Goal: Information Seeking & Learning: Learn about a topic

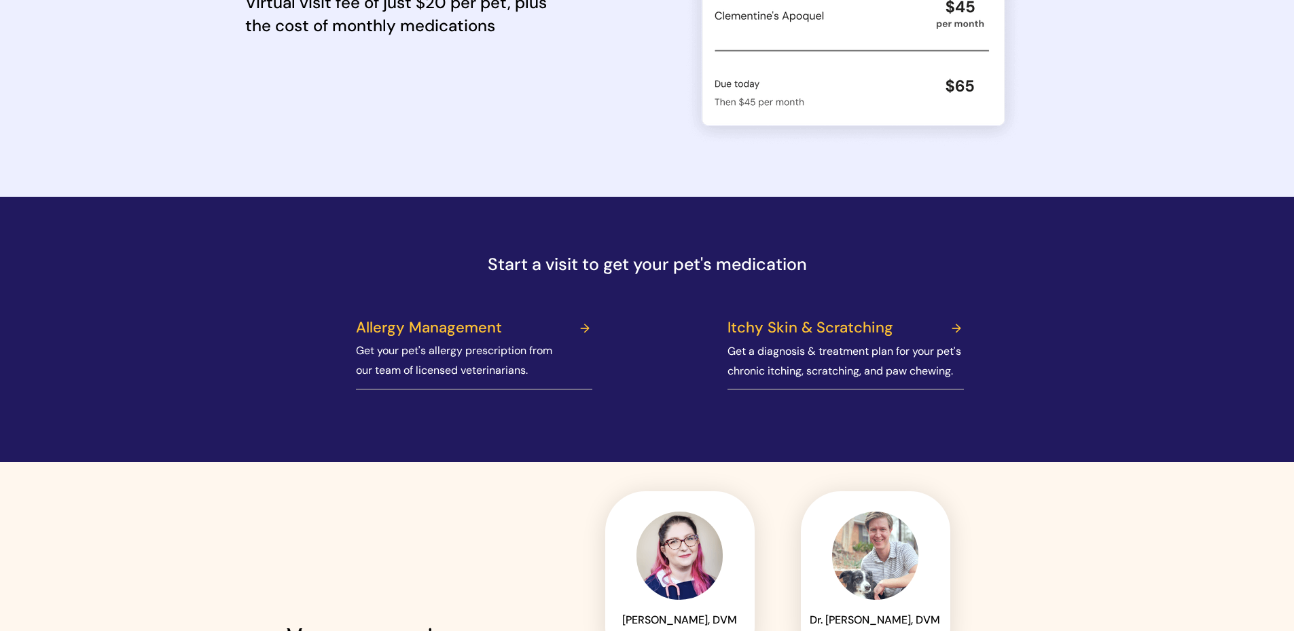
scroll to position [1562, 0]
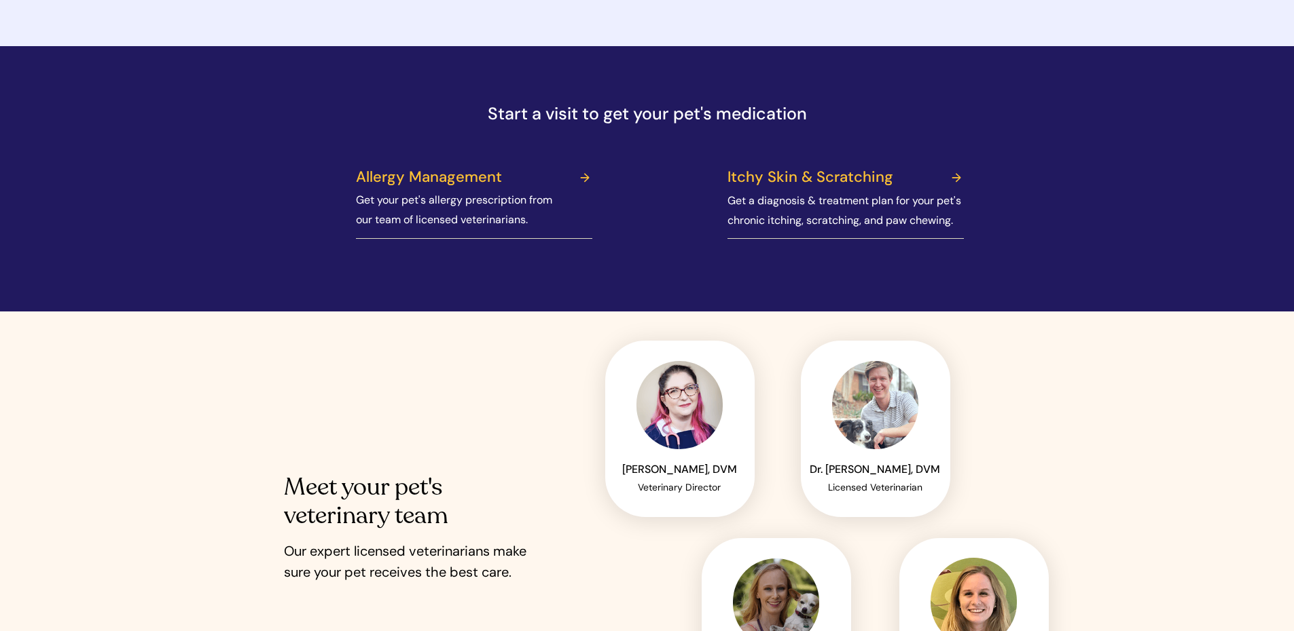
click at [434, 177] on link at bounding box center [477, 179] width 253 height 34
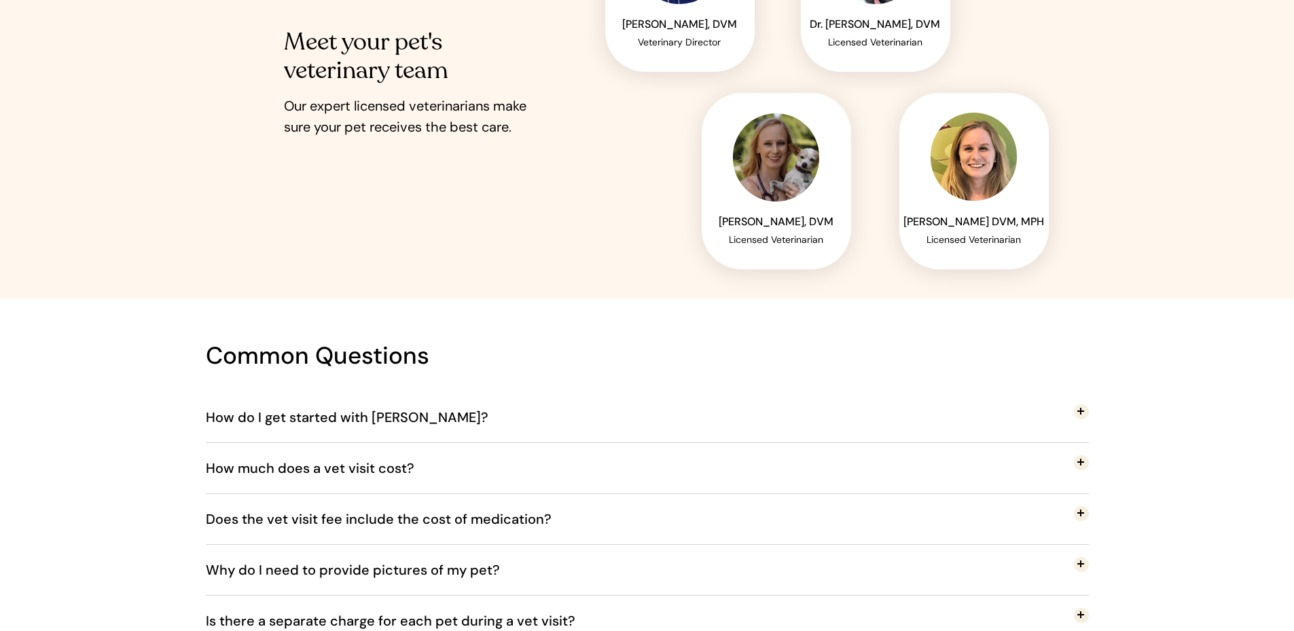
scroll to position [2105, 0]
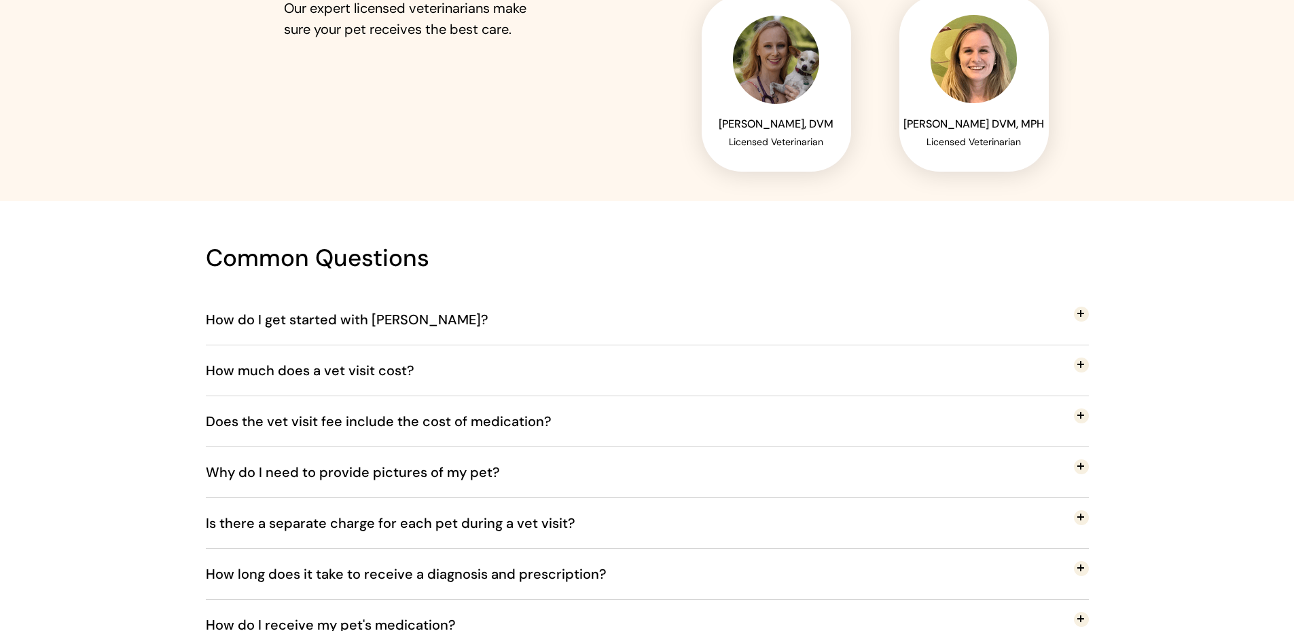
click at [318, 373] on span "How much does a vet visit cost?" at bounding box center [320, 370] width 229 height 45
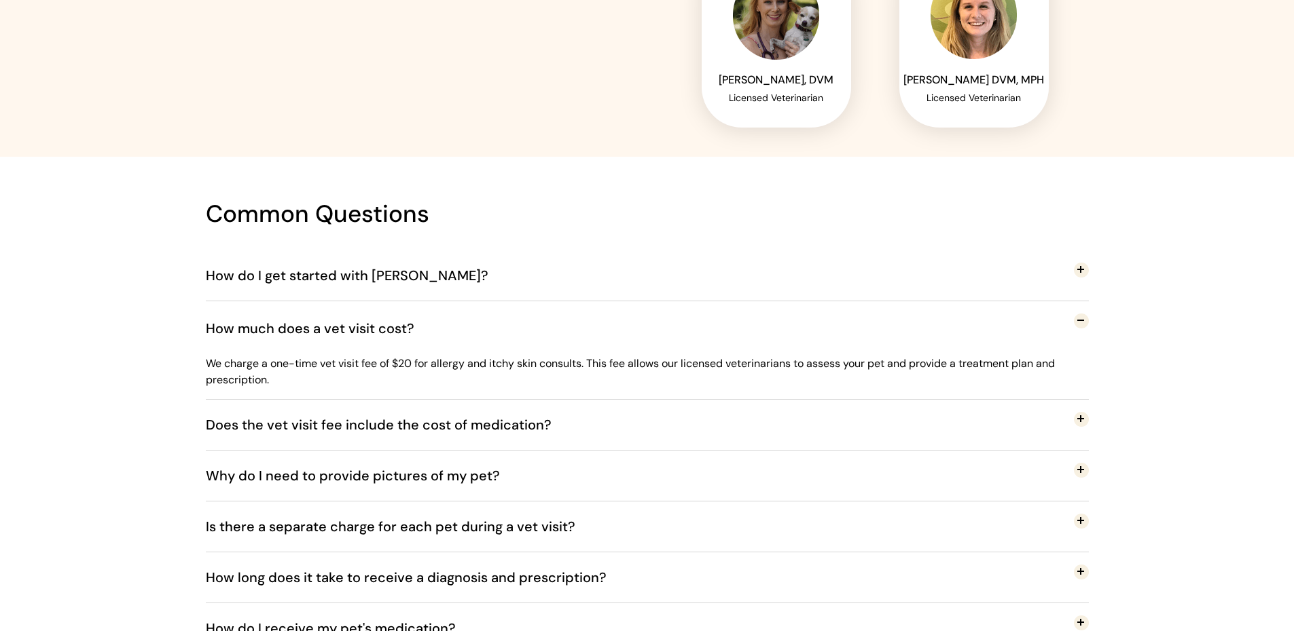
scroll to position [2173, 0]
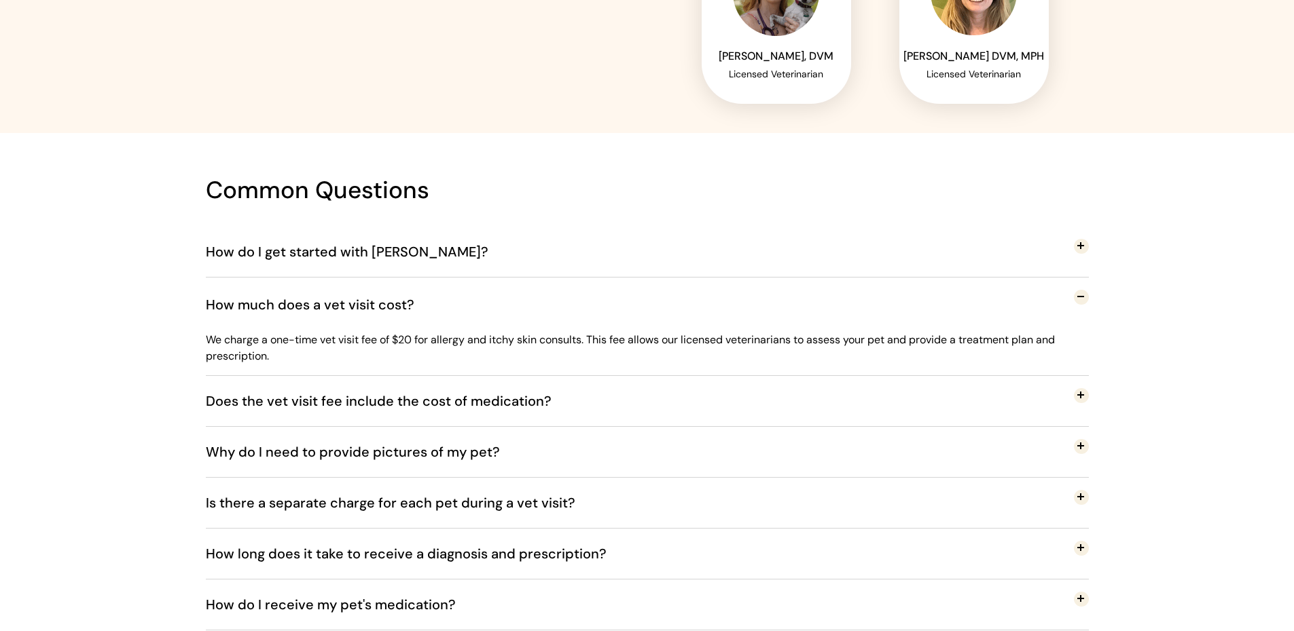
click at [293, 403] on span "Does the vet visit fee include the cost of medication?" at bounding box center [389, 401] width 366 height 45
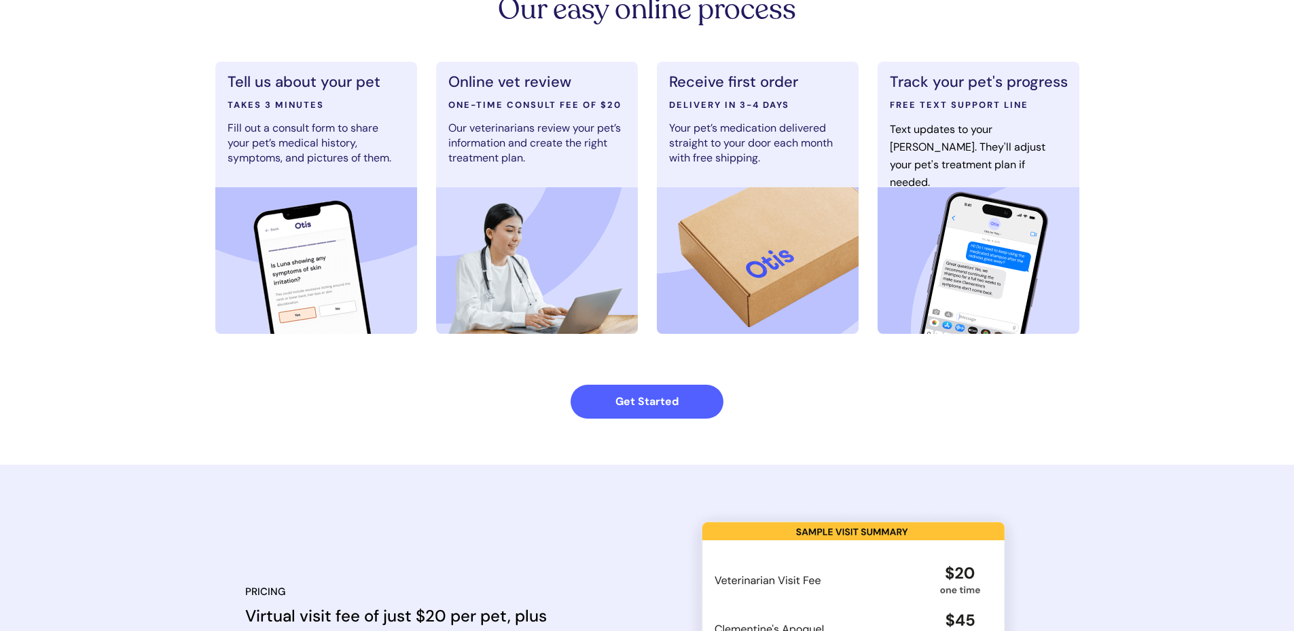
scroll to position [0, 0]
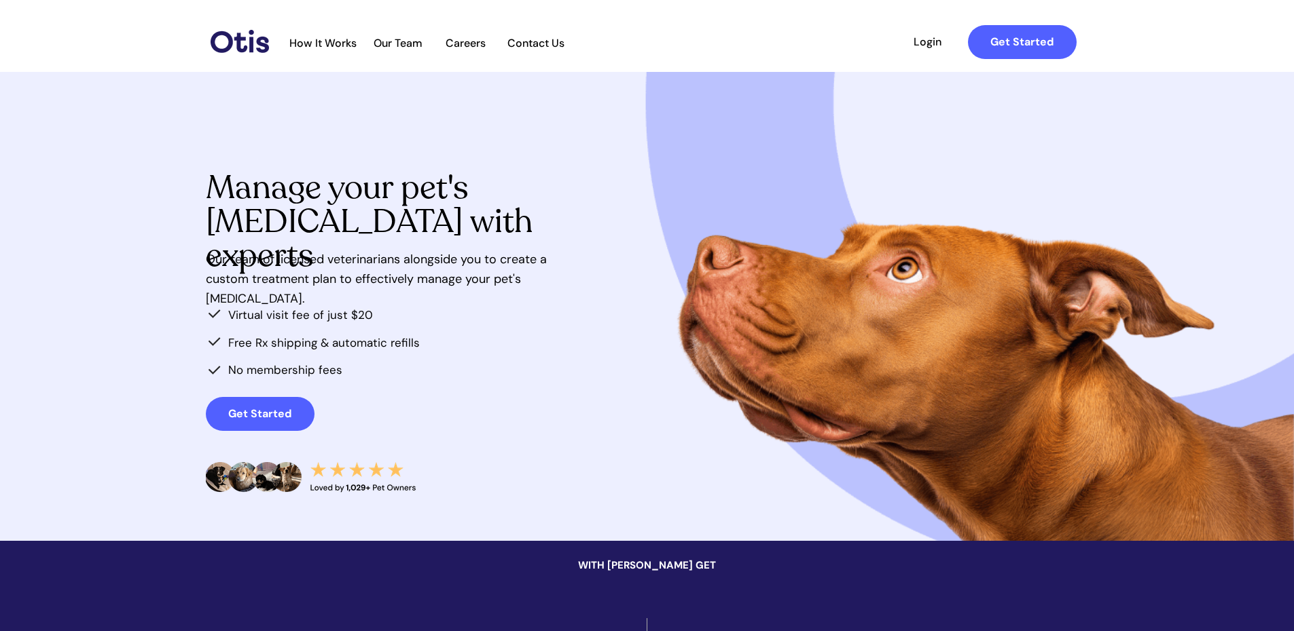
click at [320, 45] on span "How It Works" at bounding box center [322, 43] width 81 height 13
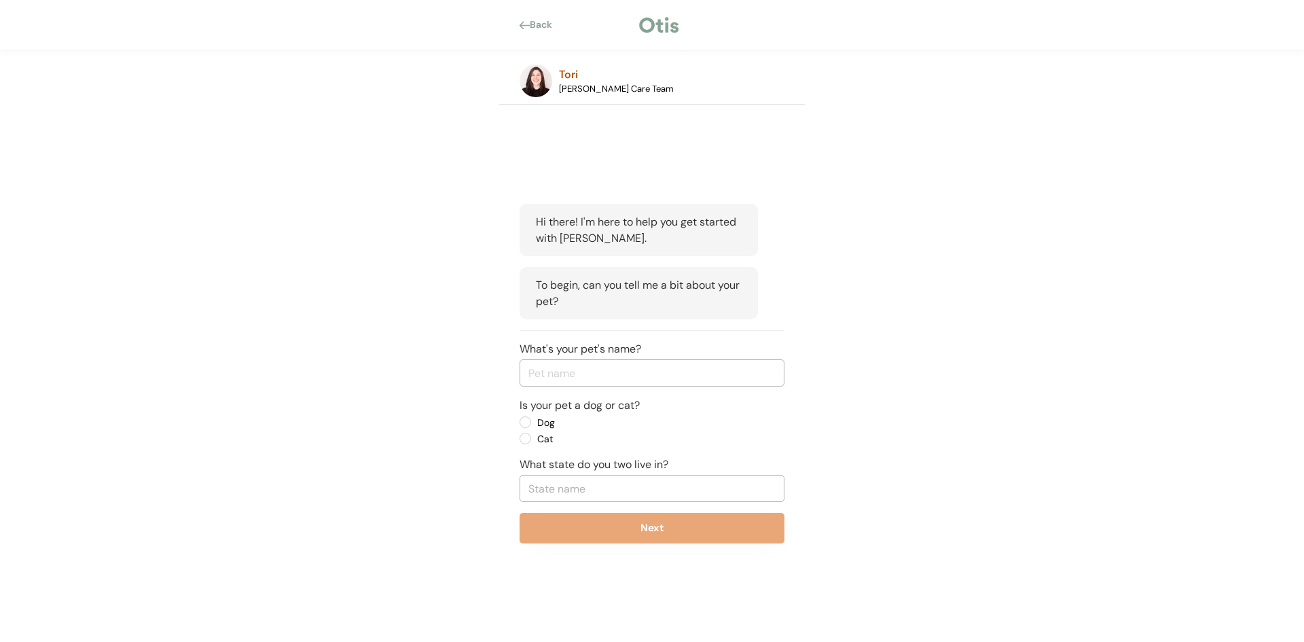
click at [540, 26] on div "Back" at bounding box center [545, 25] width 31 height 14
click at [528, 18] on div "Back" at bounding box center [539, 25] width 41 height 14
click at [534, 30] on div "Back" at bounding box center [545, 25] width 31 height 14
